Goal: Check status: Check status

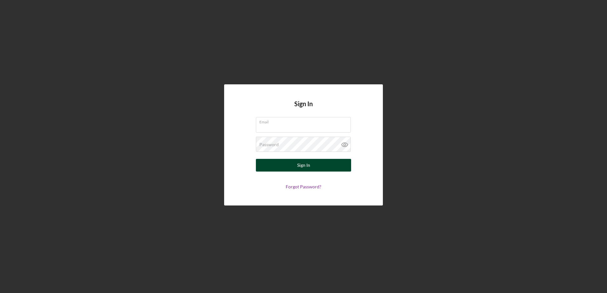
type input "[EMAIL_ADDRESS][DOMAIN_NAME]"
click at [339, 170] on button "Sign In" at bounding box center [303, 165] width 95 height 13
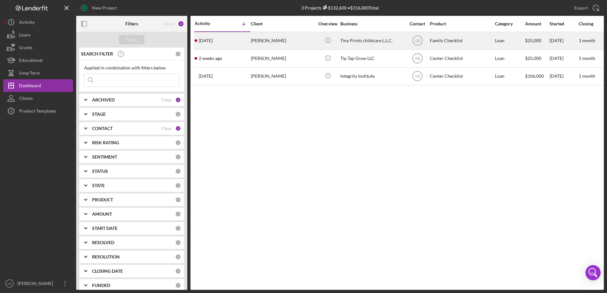
click at [275, 43] on div "[PERSON_NAME]" at bounding box center [283, 40] width 64 height 17
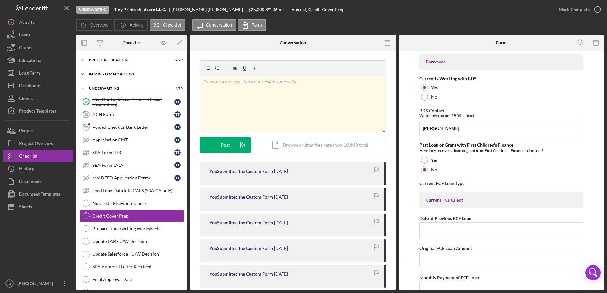
click at [133, 76] on div "INTAKE - LOAN OPENING" at bounding box center [134, 74] width 91 height 4
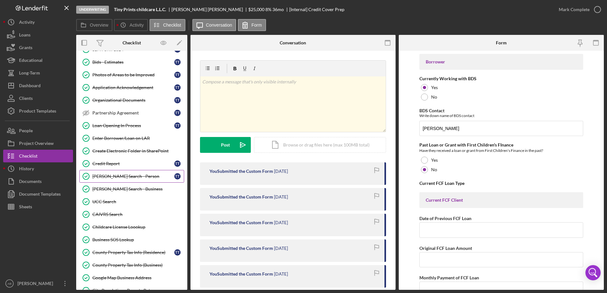
scroll to position [159, 0]
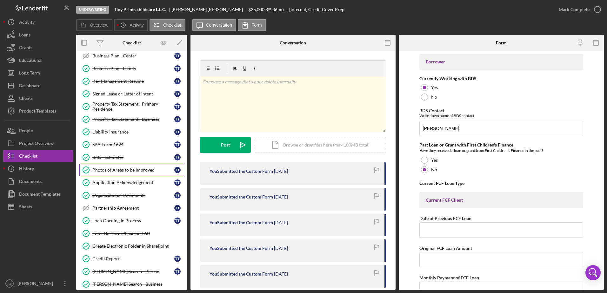
click at [142, 175] on link "Photos of Areas to be Improved Photos of Areas to be Improved T T" at bounding box center [131, 170] width 105 height 13
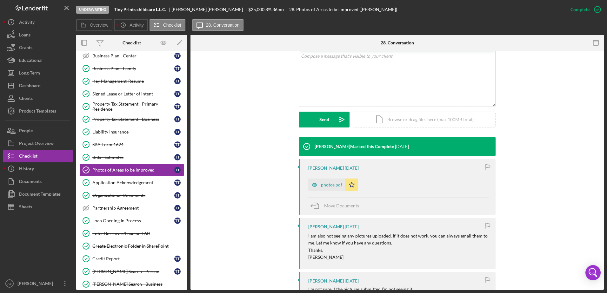
scroll to position [124, 0]
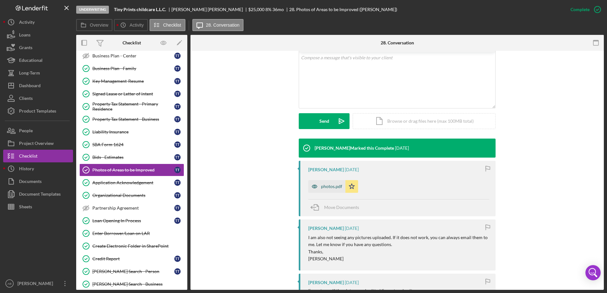
click at [334, 187] on div "photos.pdf" at bounding box center [331, 186] width 21 height 5
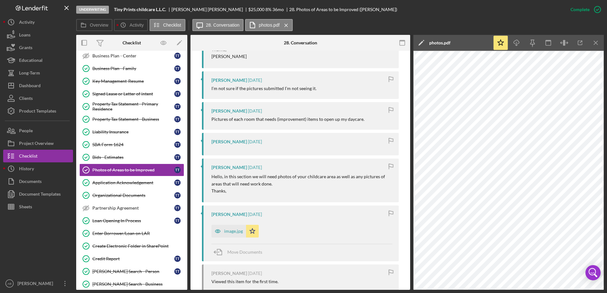
scroll to position [410, 0]
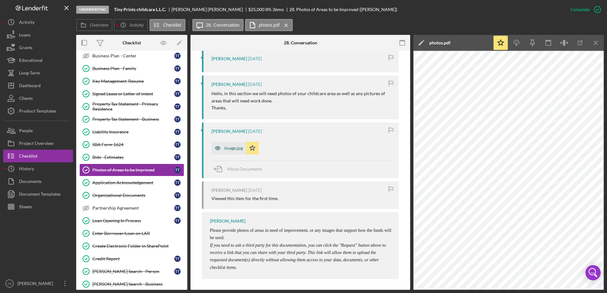
click at [232, 148] on div "image.jpg" at bounding box center [233, 148] width 19 height 5
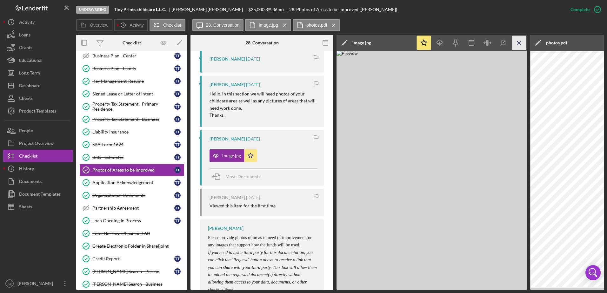
click at [515, 42] on icon "Icon/Menu Close" at bounding box center [519, 43] width 14 height 14
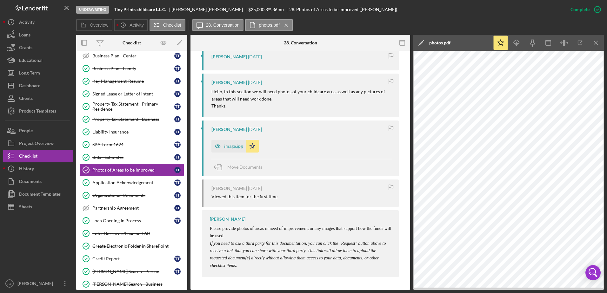
scroll to position [410, 0]
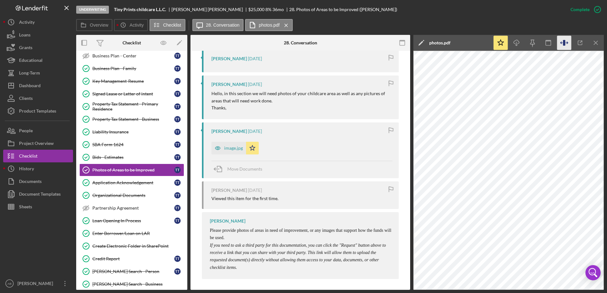
click at [560, 40] on icon "button" at bounding box center [564, 43] width 14 height 14
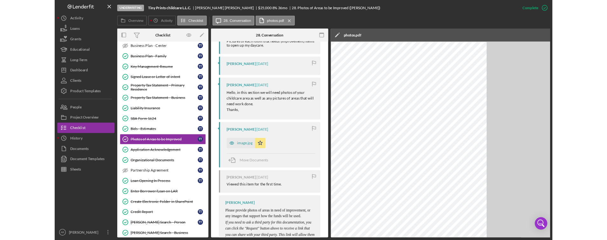
scroll to position [429, 0]
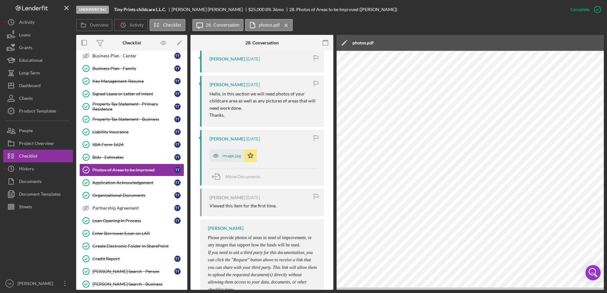
drag, startPoint x: 489, startPoint y: 40, endPoint x: 415, endPoint y: 41, distance: 73.4
click at [415, 41] on div "Icon/Edit photos.pdf" at bounding box center [472, 43] width 270 height 16
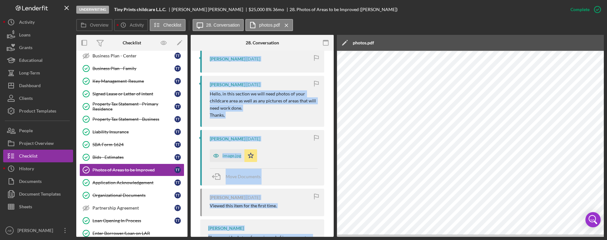
drag, startPoint x: 352, startPoint y: 39, endPoint x: 299, endPoint y: 42, distance: 52.8
click at [299, 42] on div "Overview Internal Workflow Stage Underwriting Icon/Dropdown Arrow Archive (can …" at bounding box center [339, 136] width 527 height 202
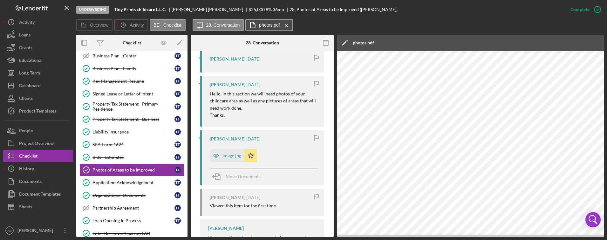
click at [271, 21] on button "photos.pdf Icon/Menu Close" at bounding box center [268, 25] width 47 height 12
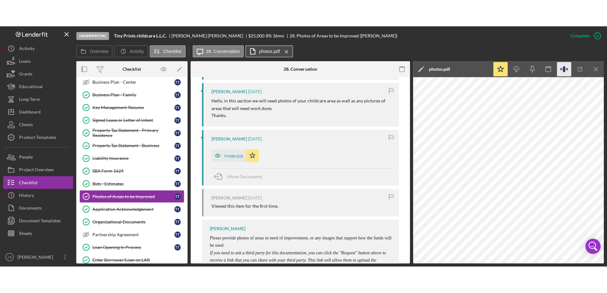
scroll to position [410, 0]
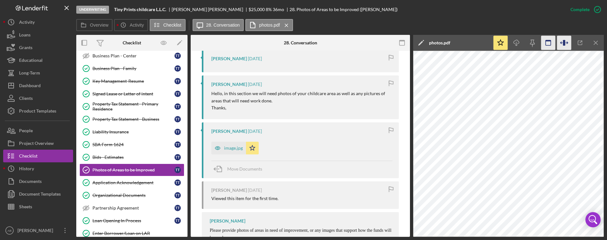
click at [545, 38] on icon "button" at bounding box center [548, 43] width 14 height 14
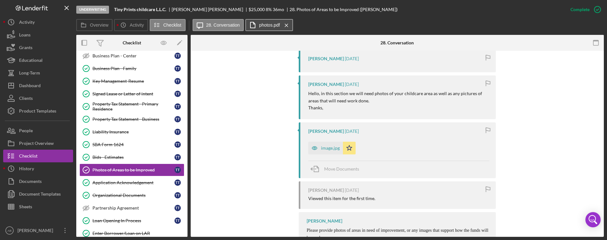
click at [263, 23] on label "photos.pdf" at bounding box center [269, 25] width 21 height 5
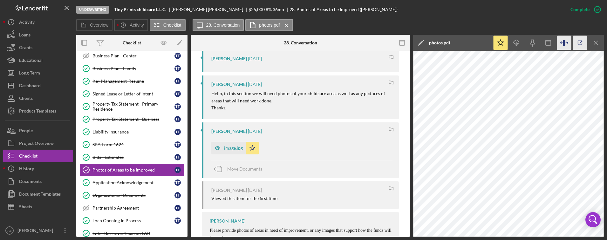
click at [583, 41] on icon "button" at bounding box center [580, 43] width 14 height 14
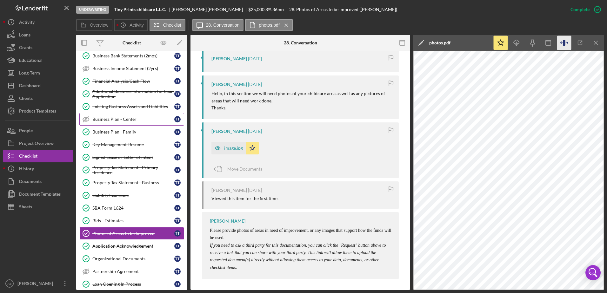
scroll to position [64, 0]
